Goal: Transaction & Acquisition: Book appointment/travel/reservation

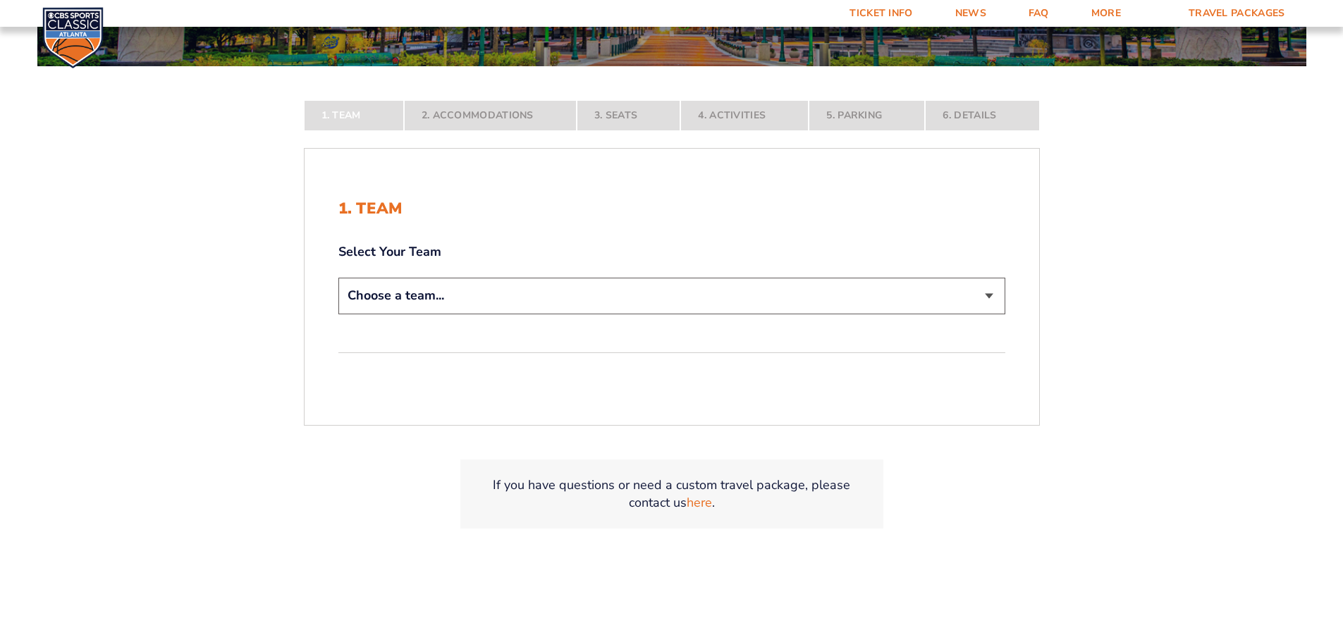
scroll to position [274, 0]
click at [555, 302] on select "Choose a team... [US_STATE] Wildcats [US_STATE] State Buckeyes [US_STATE] Tar H…" at bounding box center [671, 295] width 667 height 36
select select "12956"
click at [338, 313] on select "Choose a team... [US_STATE] Wildcats [US_STATE] State Buckeyes [US_STATE] Tar H…" at bounding box center [671, 295] width 667 height 36
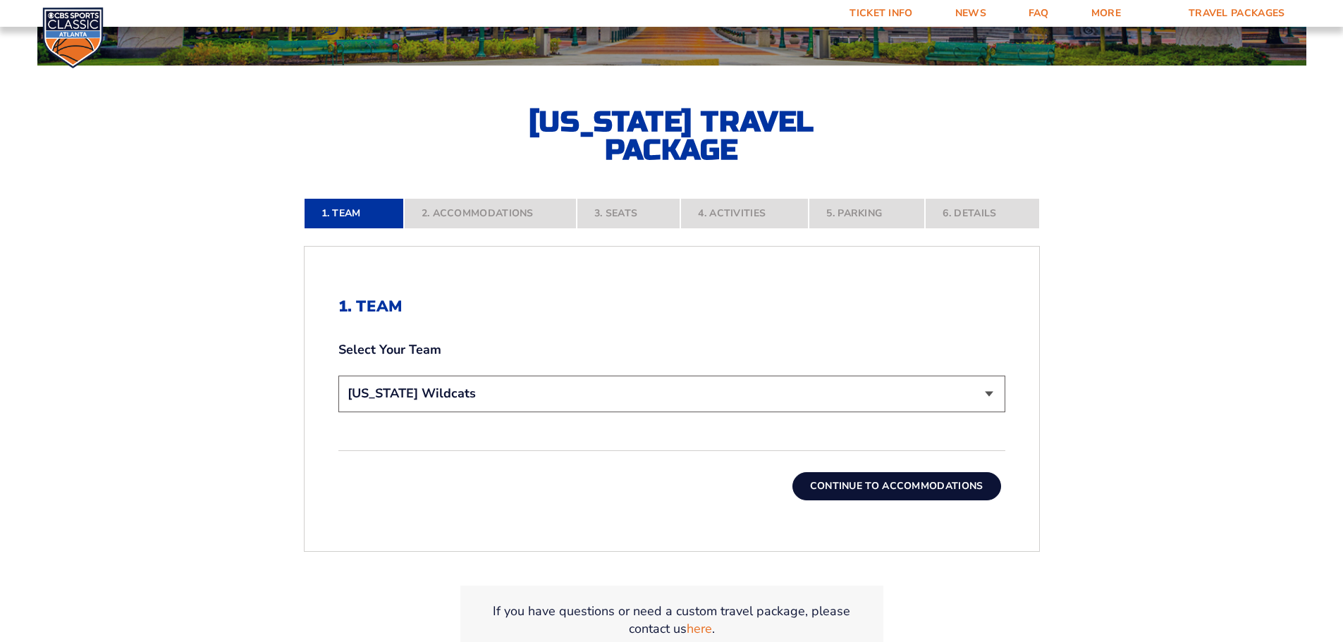
click at [855, 484] on button "Continue To Accommodations" at bounding box center [897, 486] width 209 height 28
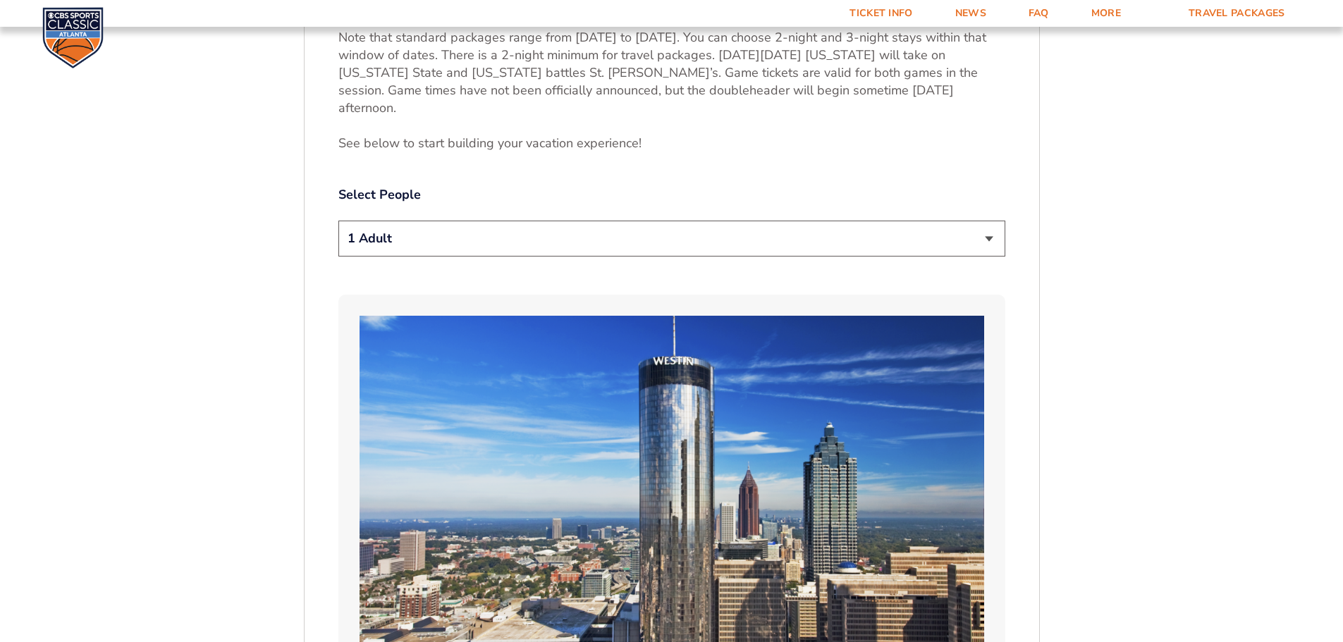
scroll to position [745, 0]
click at [855, 225] on select "1 Adult 2 Adults 3 Adults 4 Adults 2 Adults + 1 Child 2 Adults + 2 Children 2 A…" at bounding box center [671, 238] width 667 height 36
select select "2 Adults"
click at [338, 220] on select "1 Adult 2 Adults 3 Adults 4 Adults 2 Adults + 1 Child 2 Adults + 2 Children 2 A…" at bounding box center [671, 238] width 667 height 36
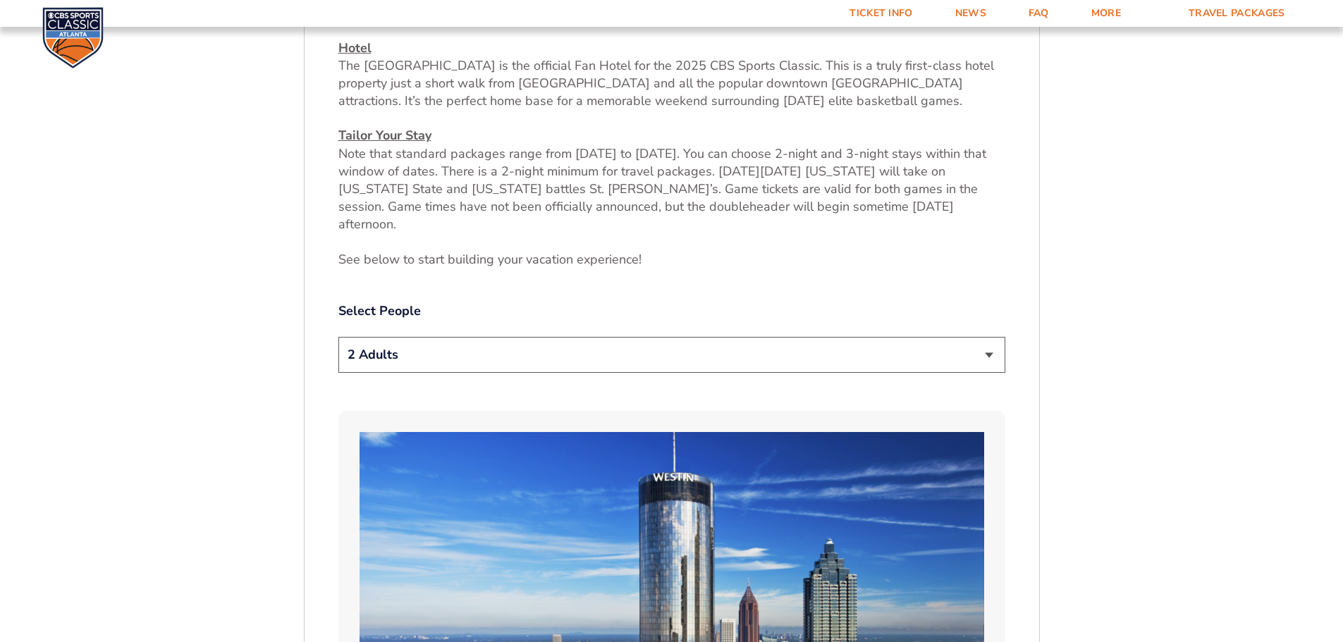
scroll to position [626, 0]
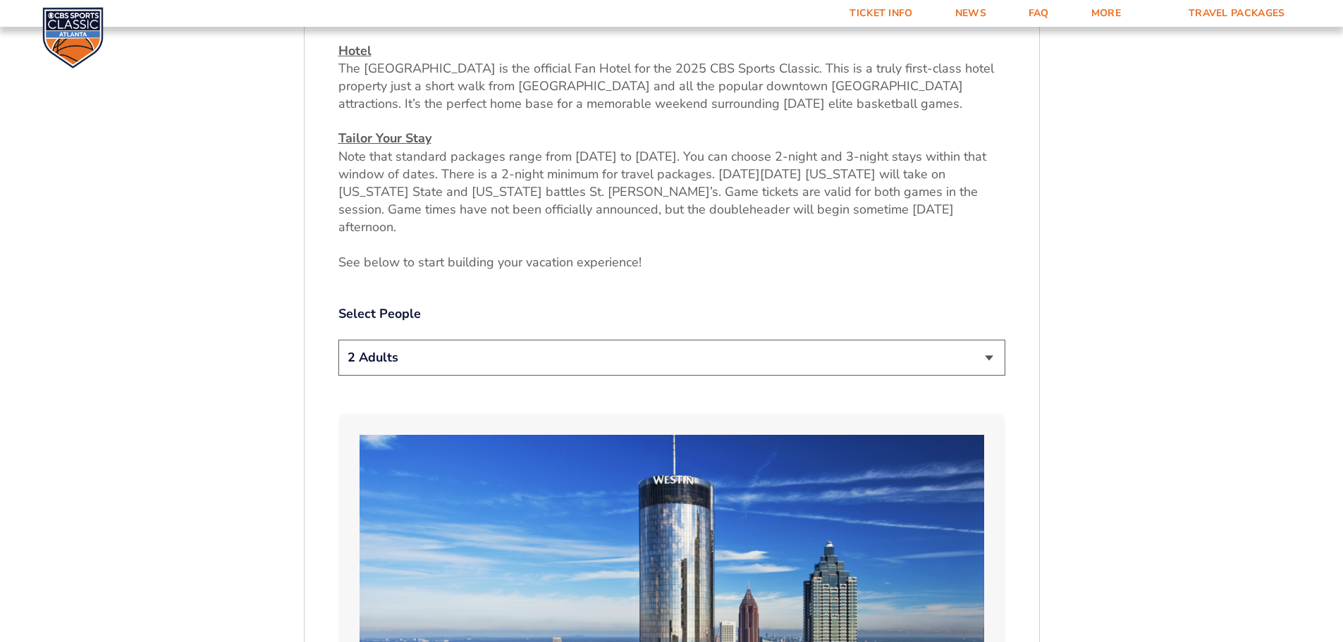
click at [975, 352] on select "1 Adult 2 Adults 3 Adults 4 Adults 2 Adults + 1 Child 2 Adults + 2 Children 2 A…" at bounding box center [671, 358] width 667 height 36
click at [338, 340] on select "1 Adult 2 Adults 3 Adults 4 Adults 2 Adults + 1 Child 2 Adults + 2 Children 2 A…" at bounding box center [671, 358] width 667 height 36
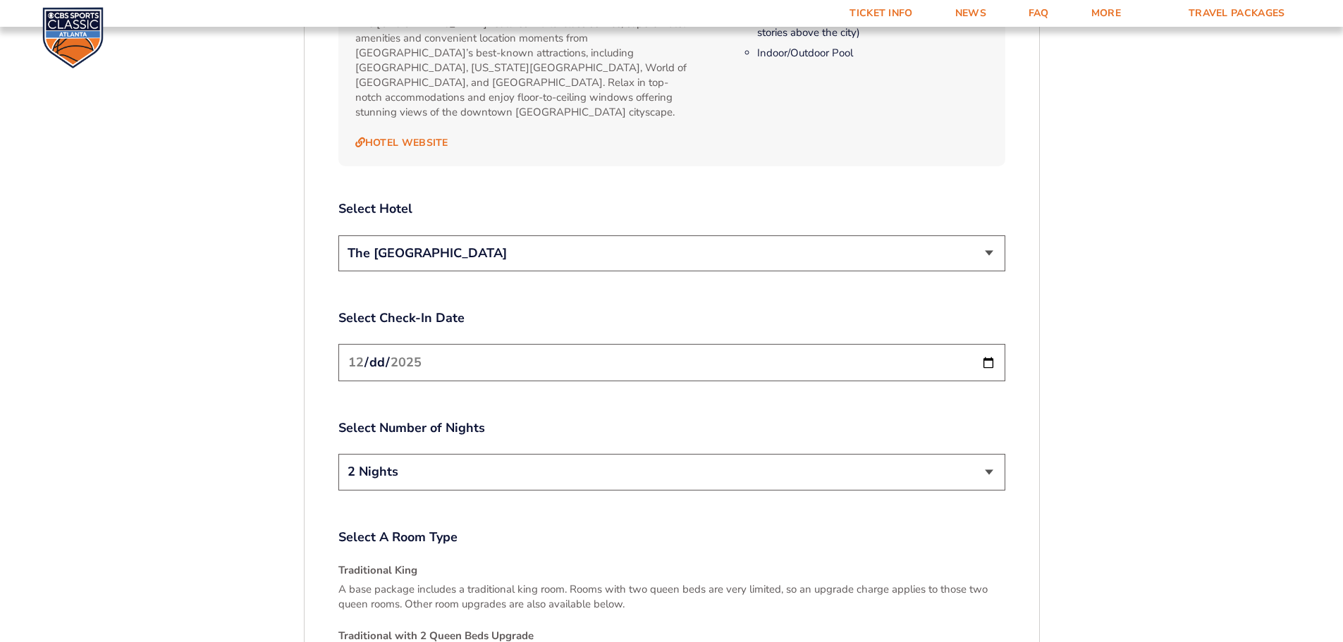
scroll to position [1624, 0]
click at [990, 343] on input "[DATE]" at bounding box center [671, 361] width 667 height 37
click at [988, 343] on input "[DATE]" at bounding box center [671, 361] width 667 height 37
type input "[DATE]"
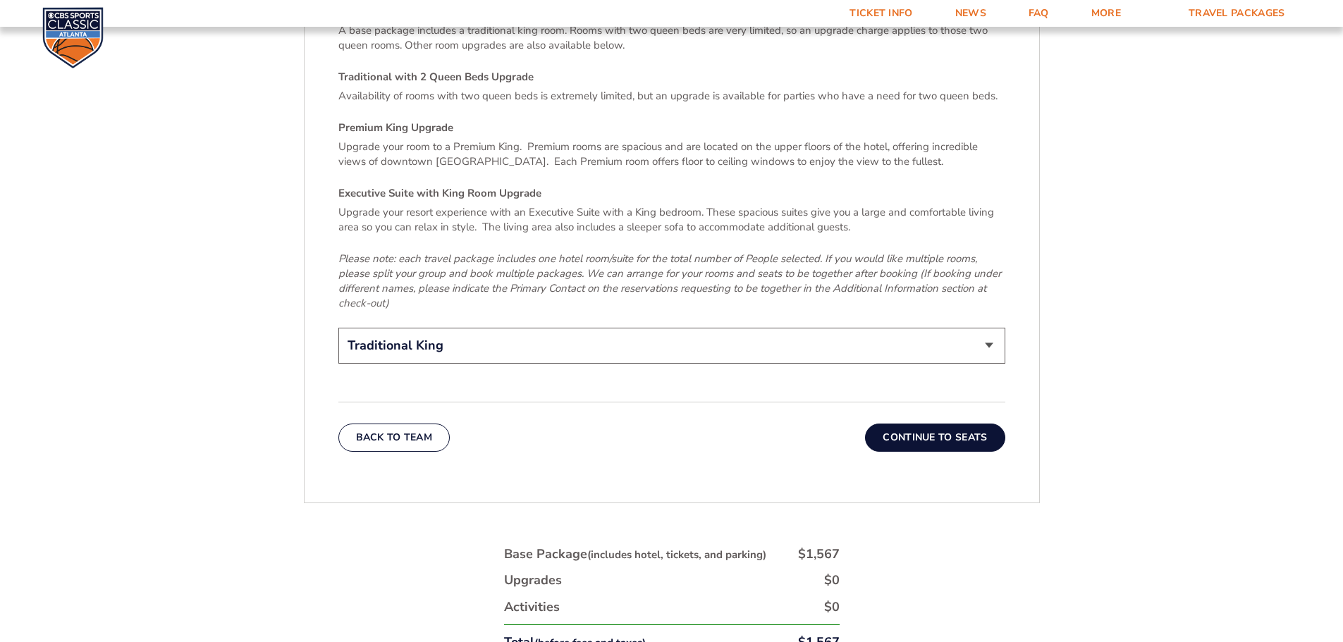
scroll to position [2191, 0]
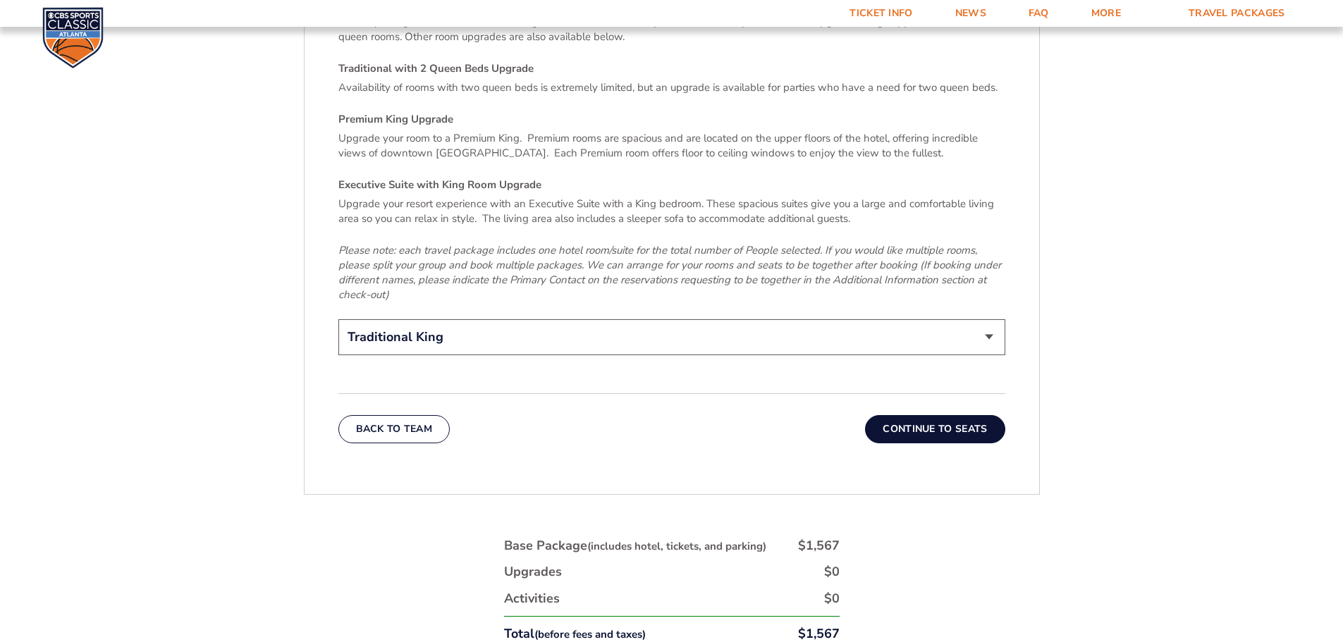
click at [876, 319] on select "Traditional King Traditional with 2 Queen Beds Upgrade (+$95 per night) Premium…" at bounding box center [671, 337] width 667 height 36
click at [885, 266] on p "Please note: each travel package includes one hotel room/suite for the total nu…" at bounding box center [671, 272] width 667 height 59
click at [917, 415] on button "Continue To Seats" at bounding box center [935, 429] width 140 height 28
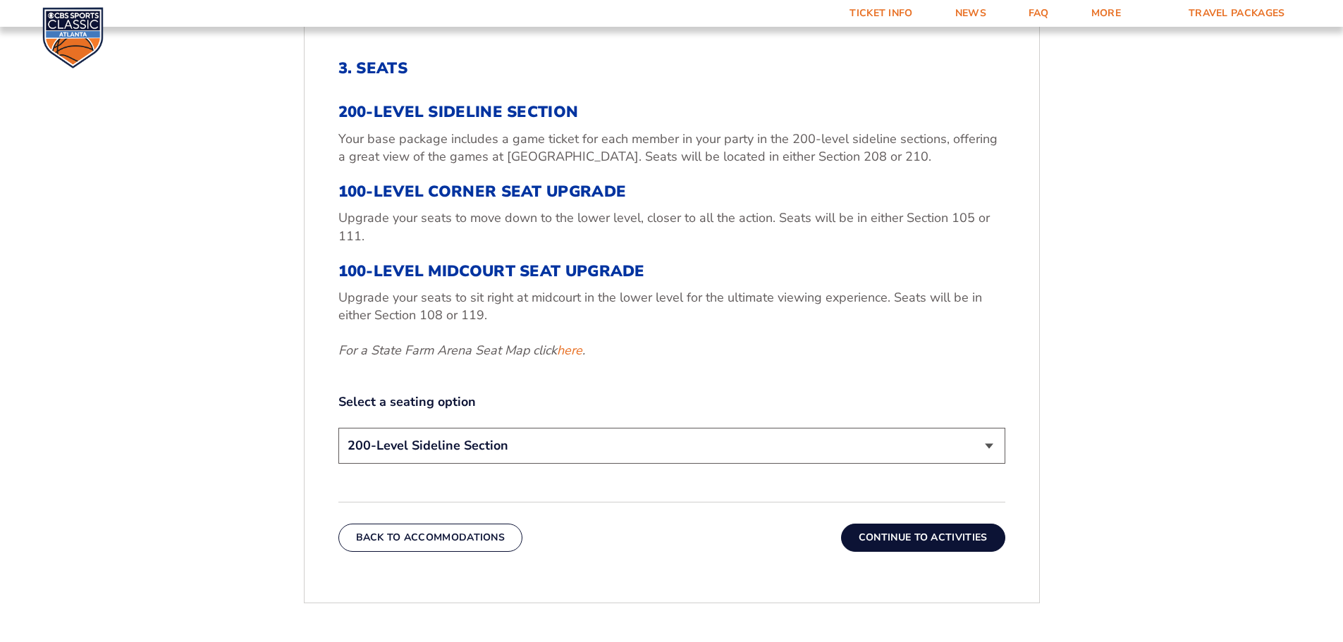
scroll to position [471, 0]
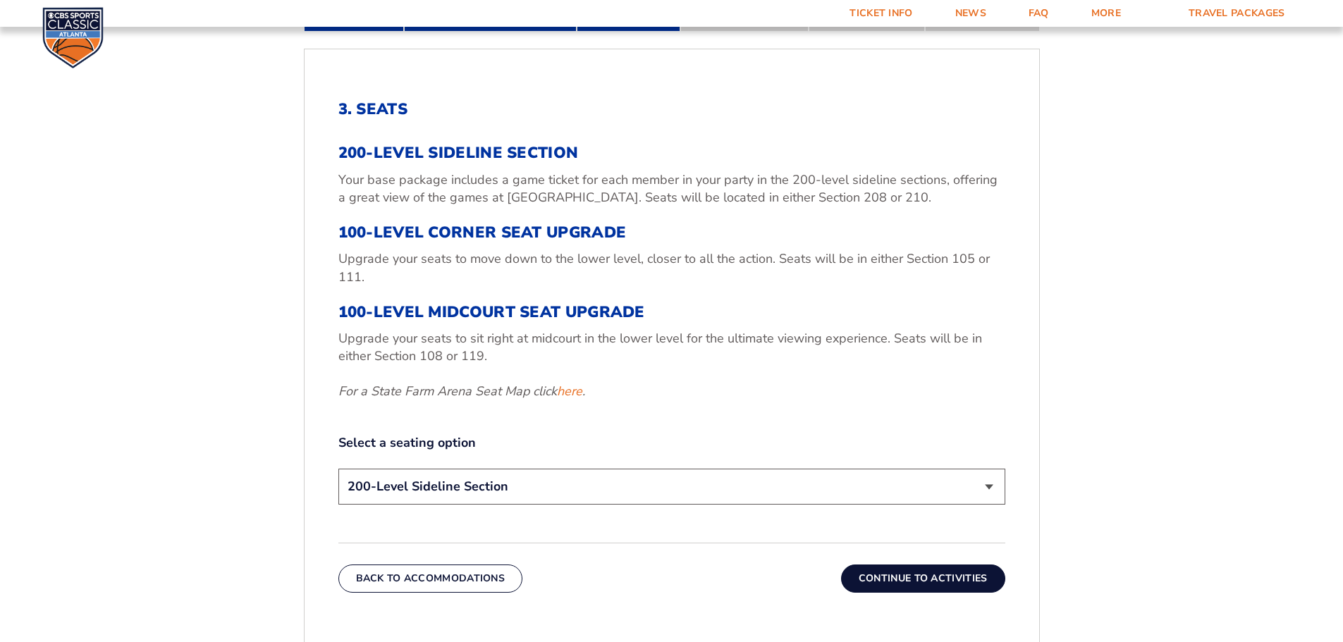
click at [734, 488] on select "200-Level Sideline Section 100-Level Corner Seat Upgrade (+$120 per person) 100…" at bounding box center [671, 487] width 667 height 36
click at [750, 397] on p "For a State Farm Arena Seat Map click here ." at bounding box center [671, 392] width 667 height 18
click at [569, 392] on link "here" at bounding box center [569, 392] width 25 height 18
click at [630, 481] on select "200-Level Sideline Section 100-Level Corner Seat Upgrade (+$120 per person) 100…" at bounding box center [671, 487] width 667 height 36
select select "100-Level Corner Seat Upgrade"
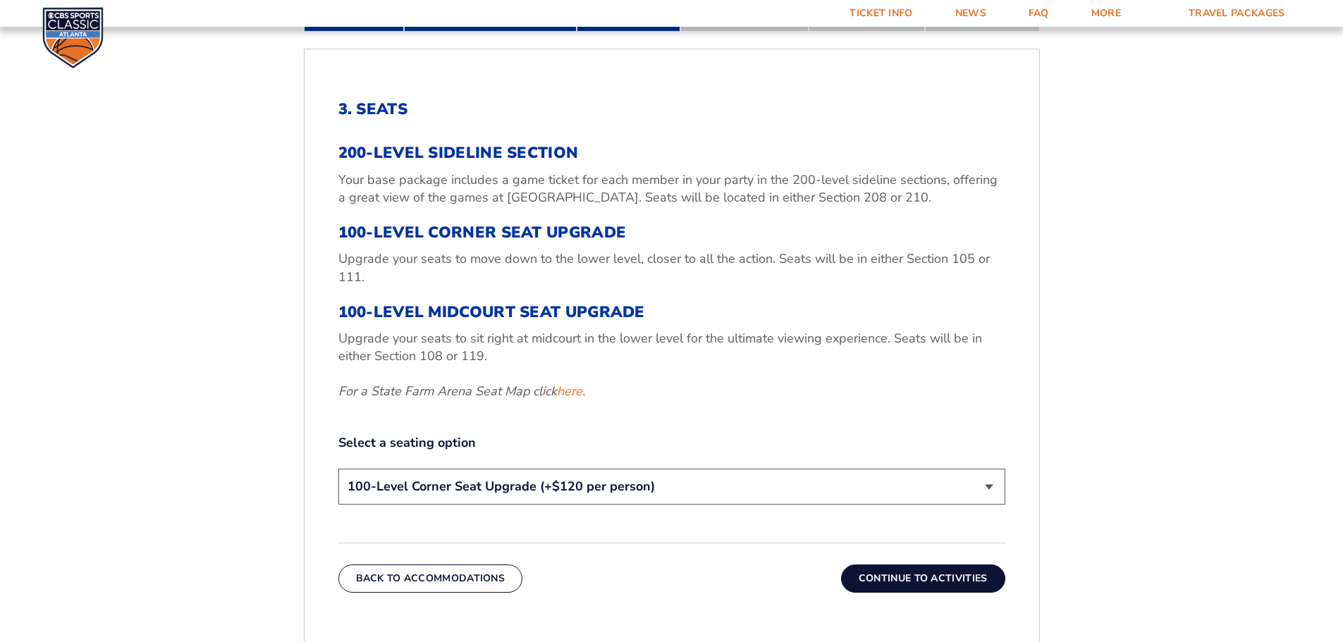
click at [338, 469] on select "200-Level Sideline Section 100-Level Corner Seat Upgrade (+$120 per person) 100…" at bounding box center [671, 487] width 667 height 36
click at [872, 578] on button "Continue To Activities" at bounding box center [923, 579] width 164 height 28
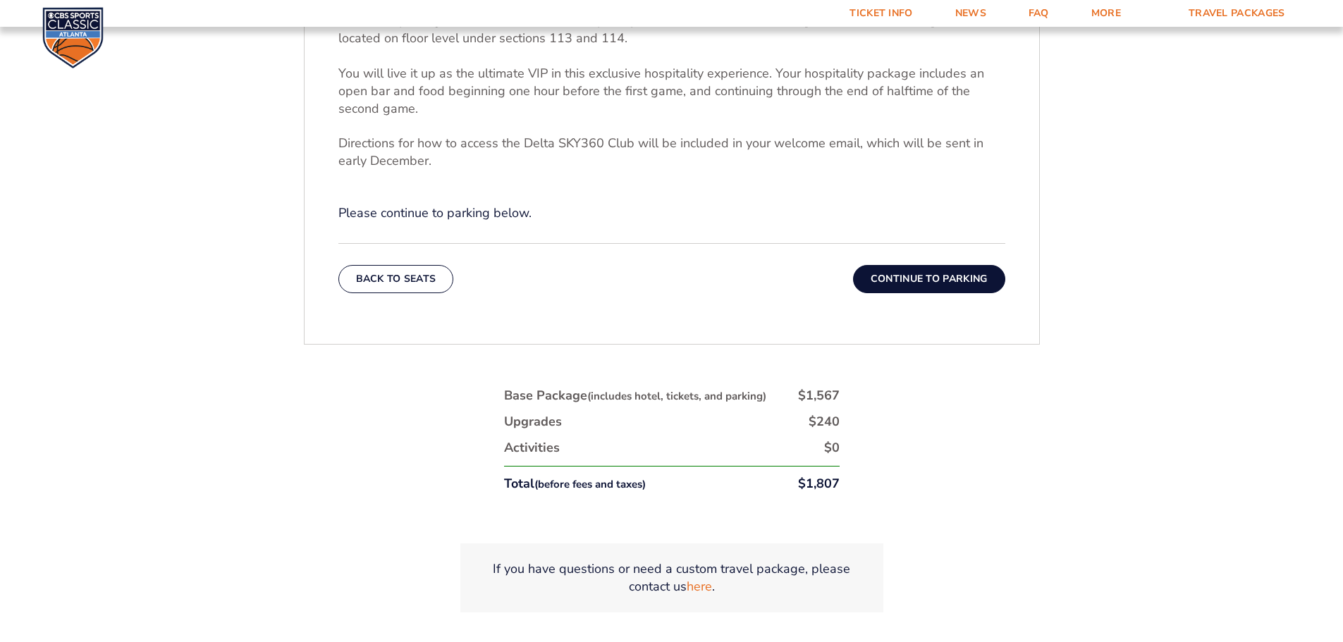
scroll to position [600, 0]
click at [972, 291] on button "Continue To Parking" at bounding box center [929, 282] width 152 height 28
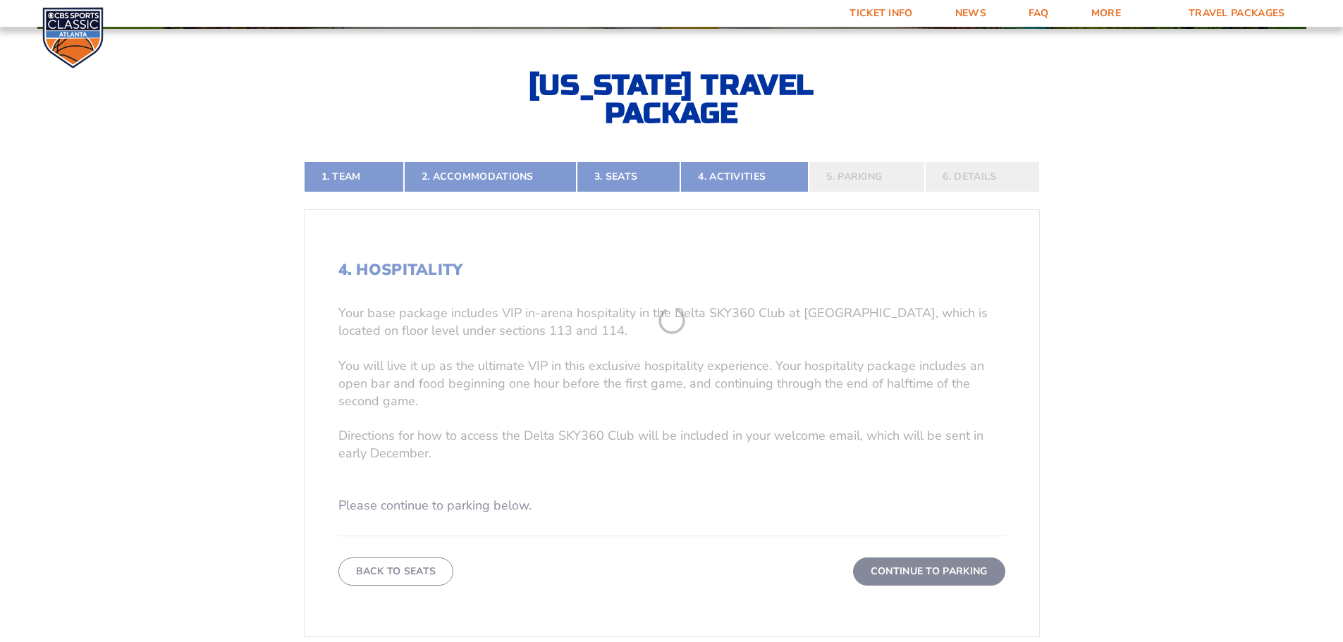
scroll to position [304, 0]
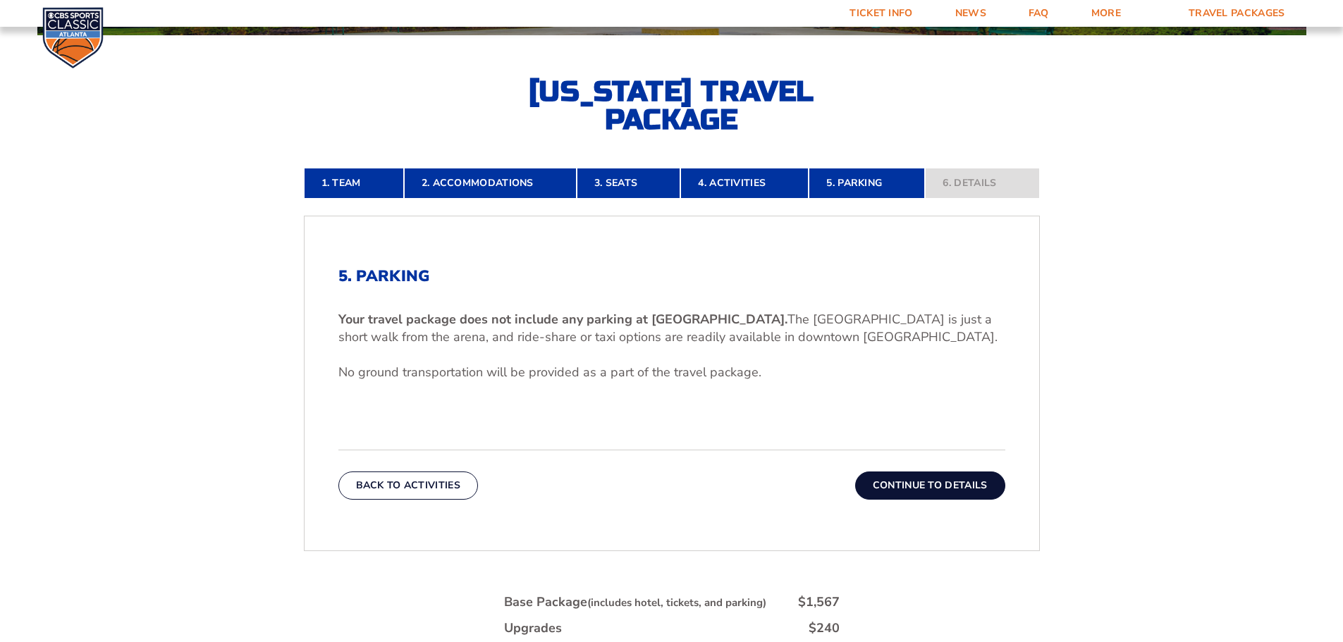
click at [910, 486] on button "Continue To Details" at bounding box center [930, 486] width 150 height 28
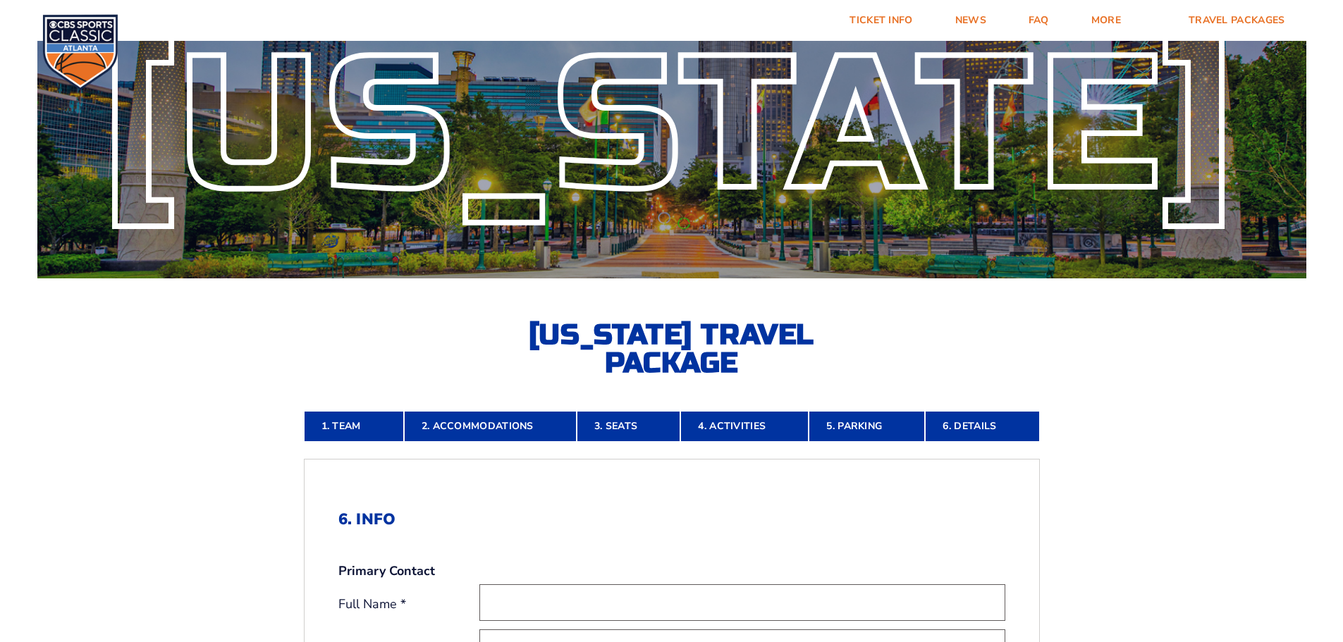
scroll to position [0, 0]
